Goal: Find specific page/section: Find specific page/section

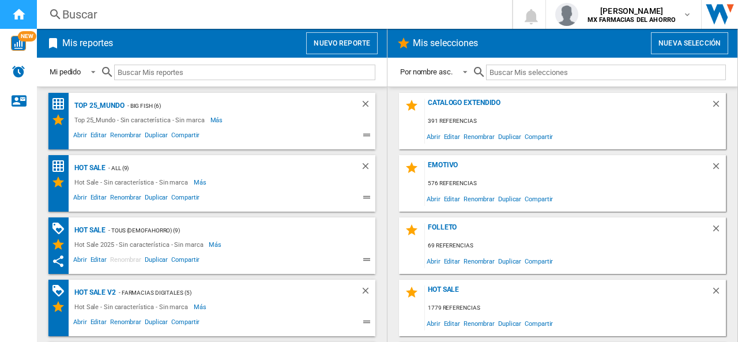
click at [19, 16] on ng-md-icon "Inicio" at bounding box center [19, 14] width 14 height 14
click at [75, 72] on div "Mi pedido" at bounding box center [65, 72] width 31 height 9
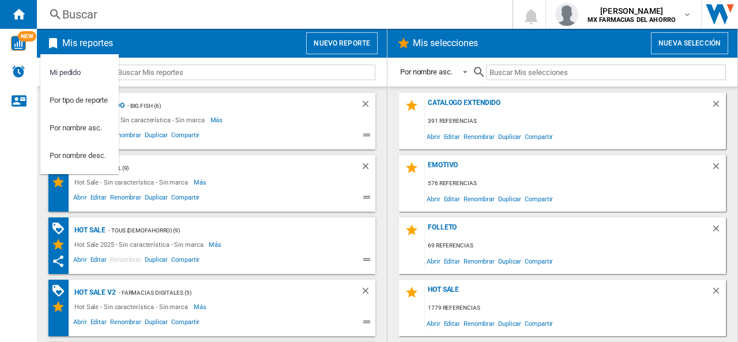
click at [13, 45] on md-backdrop at bounding box center [369, 171] width 738 height 342
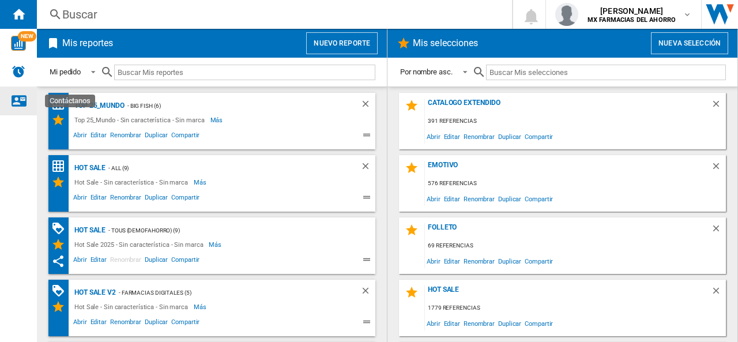
click at [20, 104] on ng-md-icon "Contáctanos" at bounding box center [19, 100] width 14 height 14
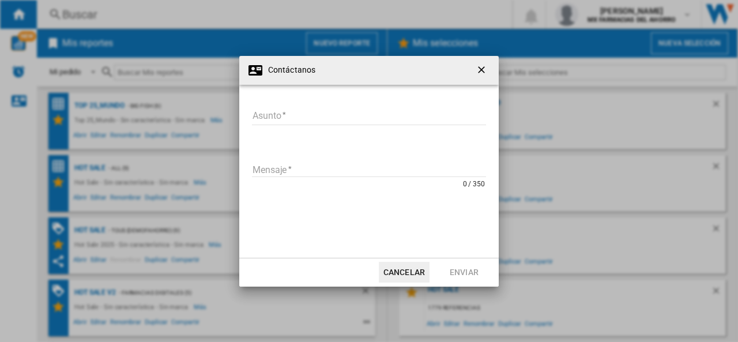
click at [481, 70] on ng-md-icon "getI18NText('BUTTONS.CLOSE_DIALOG')" at bounding box center [482, 71] width 14 height 14
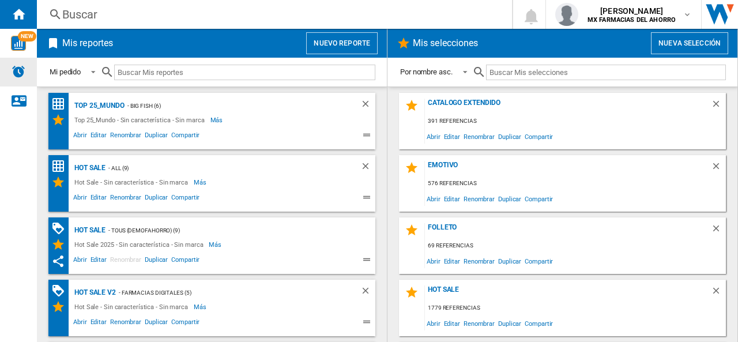
click at [17, 72] on img "Alertas" at bounding box center [19, 72] width 14 height 14
click at [21, 41] on img "WiseCard" at bounding box center [18, 43] width 15 height 15
click at [438, 164] on div "Emotivo" at bounding box center [568, 169] width 286 height 16
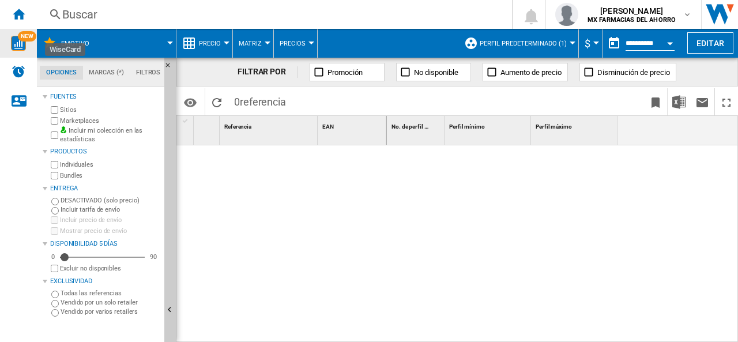
click at [103, 73] on md-tab-item "Marcas (*)" at bounding box center [106, 73] width 47 height 14
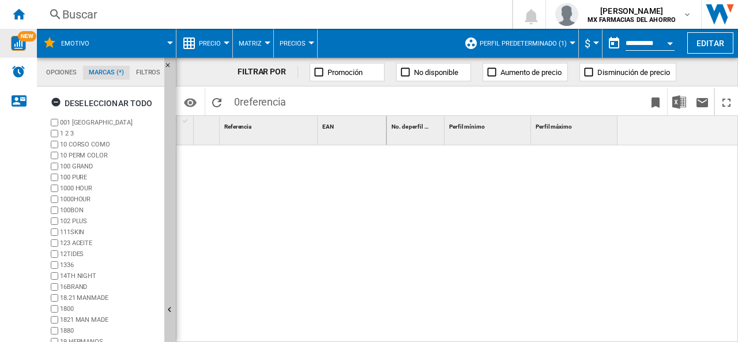
scroll to position [44, 0]
click at [59, 100] on ng-md-icon "button" at bounding box center [58, 104] width 14 height 14
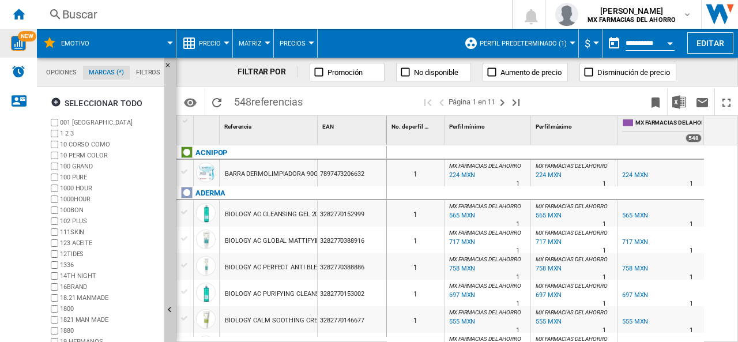
scroll to position [123, 0]
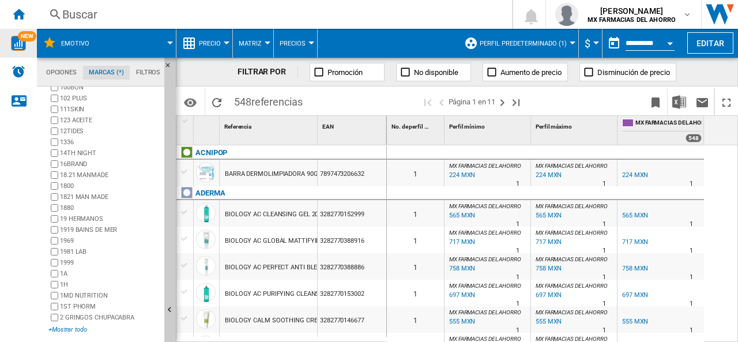
click at [80, 327] on div "+Mostrar todo" at bounding box center [103, 329] width 111 height 9
